Goal: Task Accomplishment & Management: Complete application form

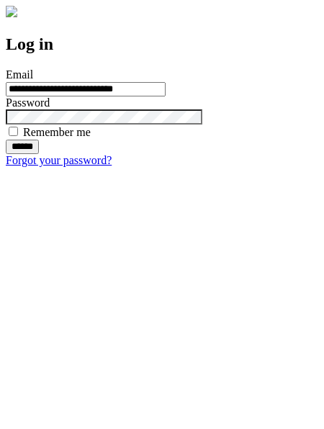
type input "**********"
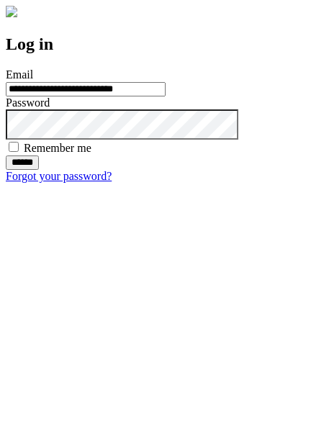
click at [39, 170] on input "******" at bounding box center [22, 162] width 33 height 14
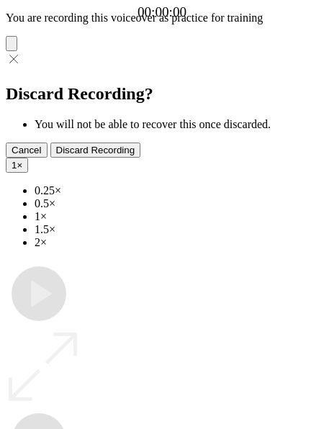
type input "**********"
